Goal: Find specific page/section: Find specific page/section

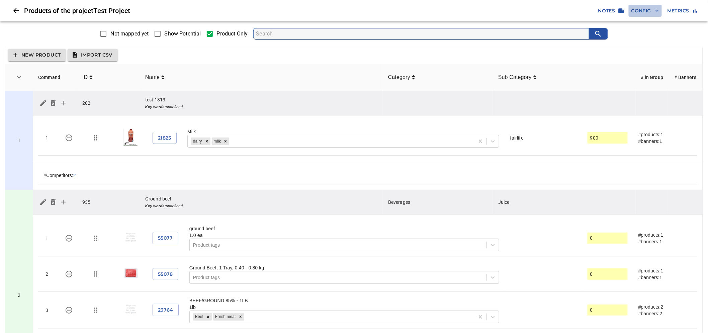
click at [654, 11] on icon "button" at bounding box center [657, 10] width 7 height 7
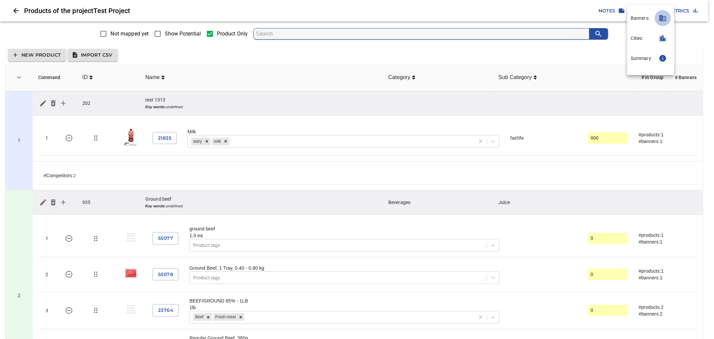
click at [661, 17] on icon "button" at bounding box center [662, 18] width 7 height 6
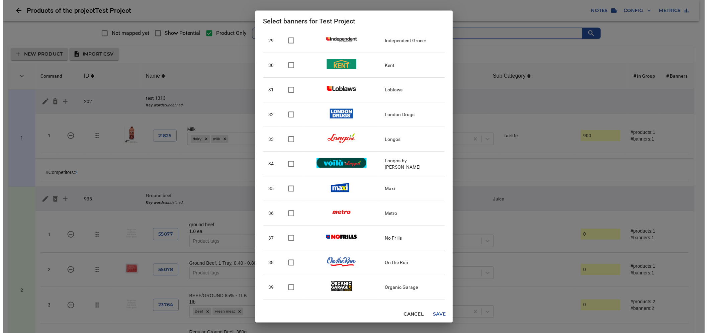
scroll to position [663, 0]
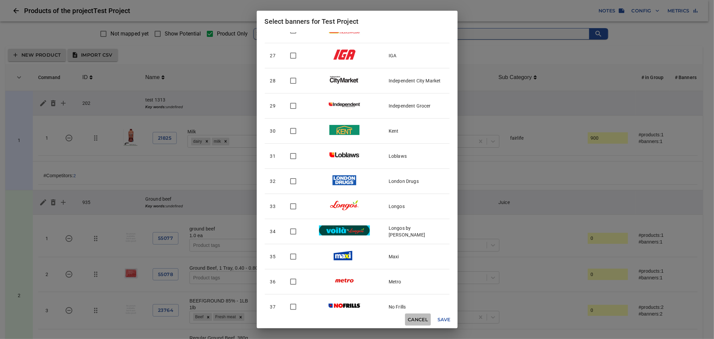
click at [421, 316] on span "Cancel" at bounding box center [417, 319] width 20 height 8
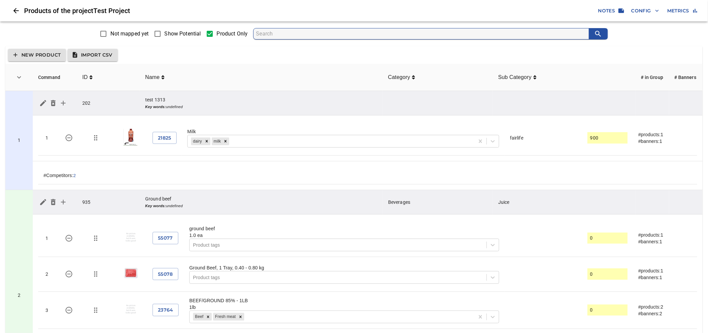
click at [15, 7] on icon "Close" at bounding box center [16, 11] width 8 height 8
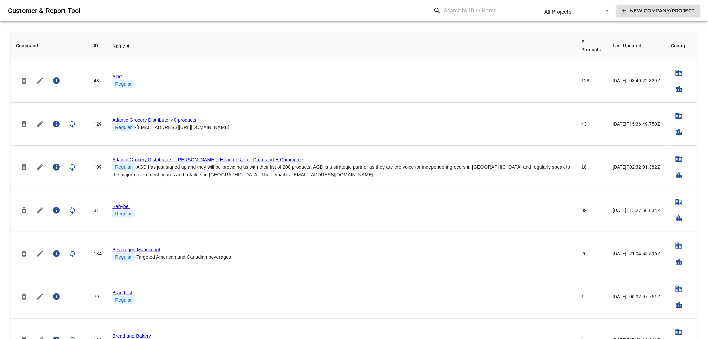
click at [457, 12] on input "text" at bounding box center [489, 10] width 90 height 11
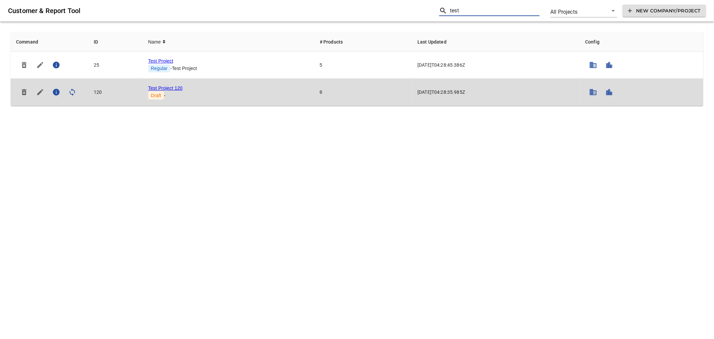
type input "test"
click at [167, 87] on link "Test Project 120" at bounding box center [165, 87] width 34 height 5
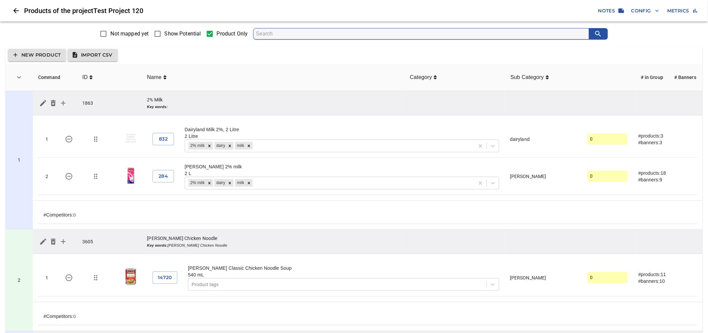
click at [654, 11] on icon "button" at bounding box center [657, 10] width 7 height 7
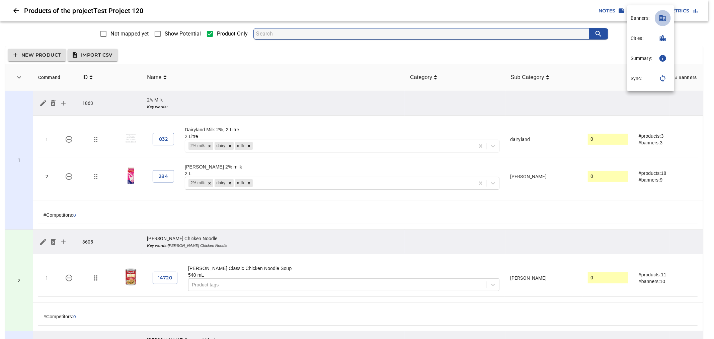
click at [664, 21] on icon "button" at bounding box center [662, 18] width 7 height 6
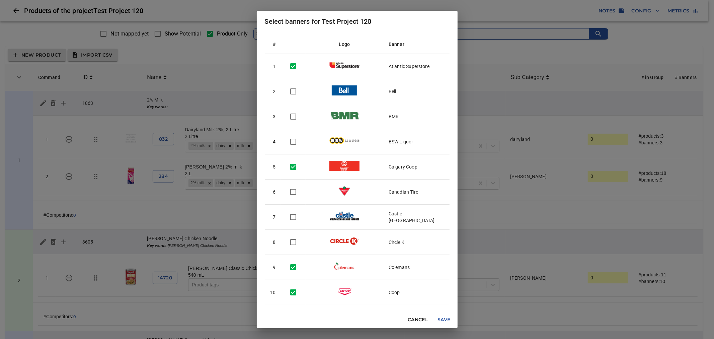
click at [408, 5] on div "Select banners for Test Project 120 # Logo Banner 1 Atlantic Superstore 2 Bell …" at bounding box center [357, 169] width 714 height 339
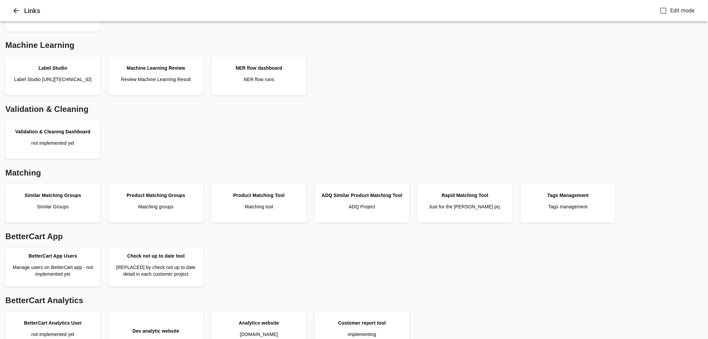
scroll to position [74, 0]
